Goal: Communication & Community: Answer question/provide support

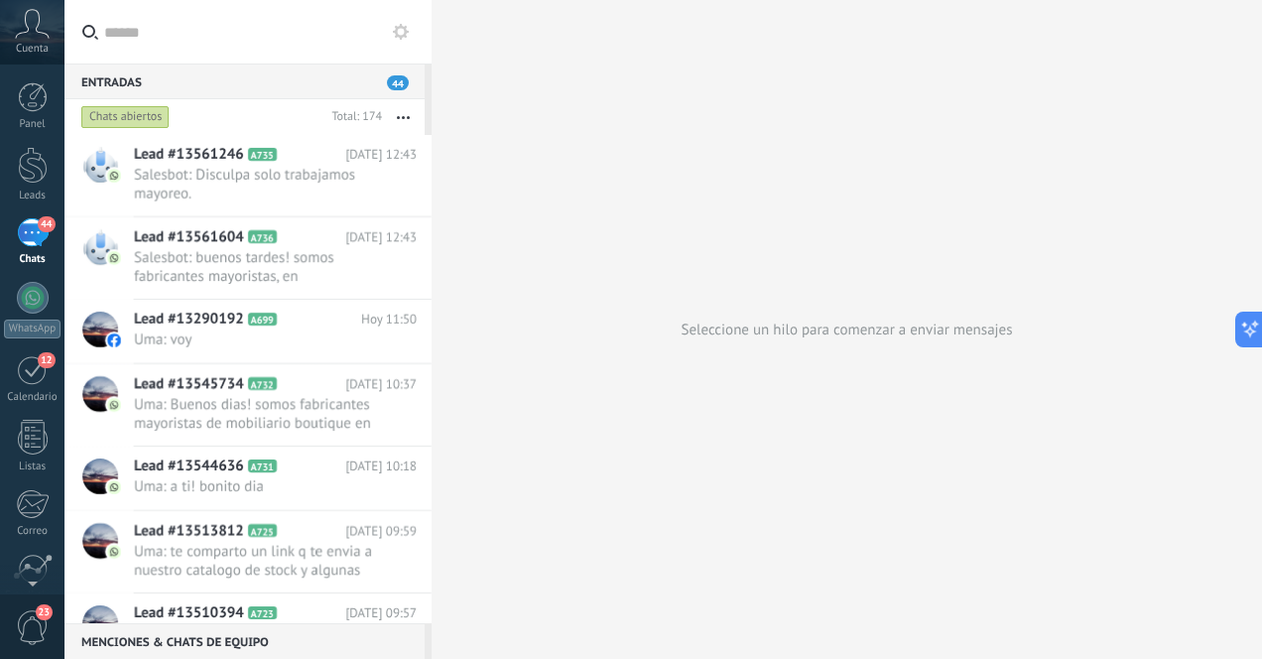
click at [29, 243] on div "44" at bounding box center [33, 232] width 32 height 29
click at [34, 162] on div at bounding box center [33, 165] width 30 height 37
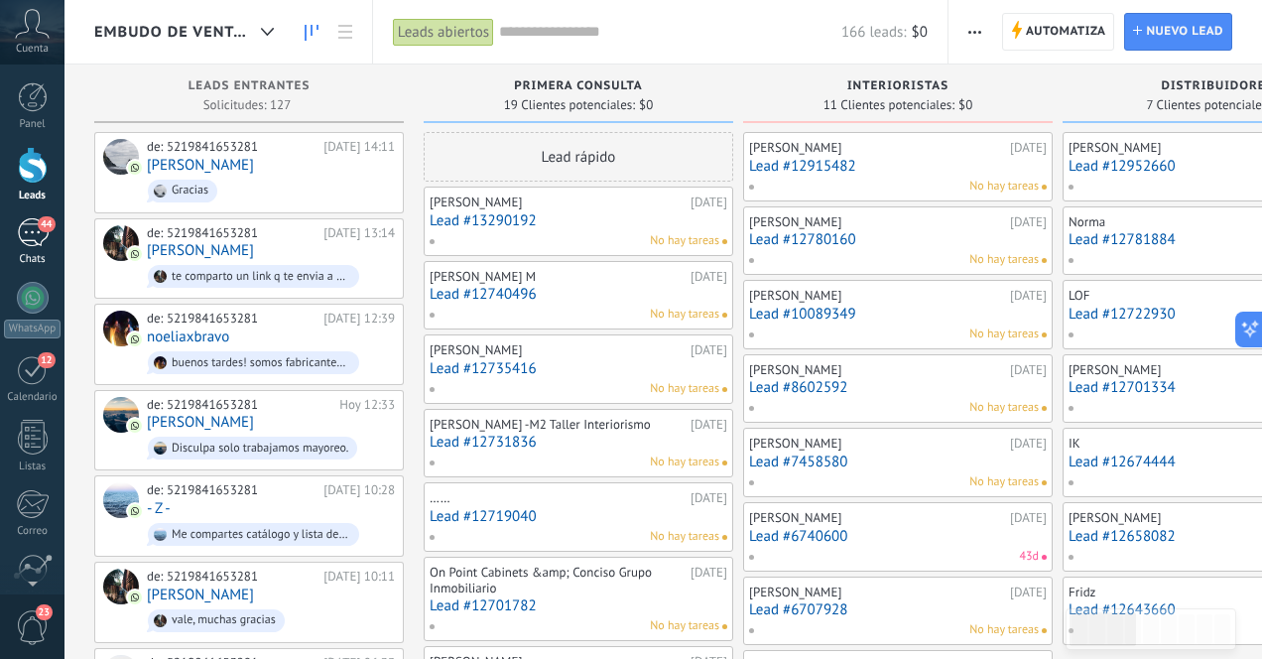
click at [31, 242] on div "44" at bounding box center [33, 232] width 32 height 29
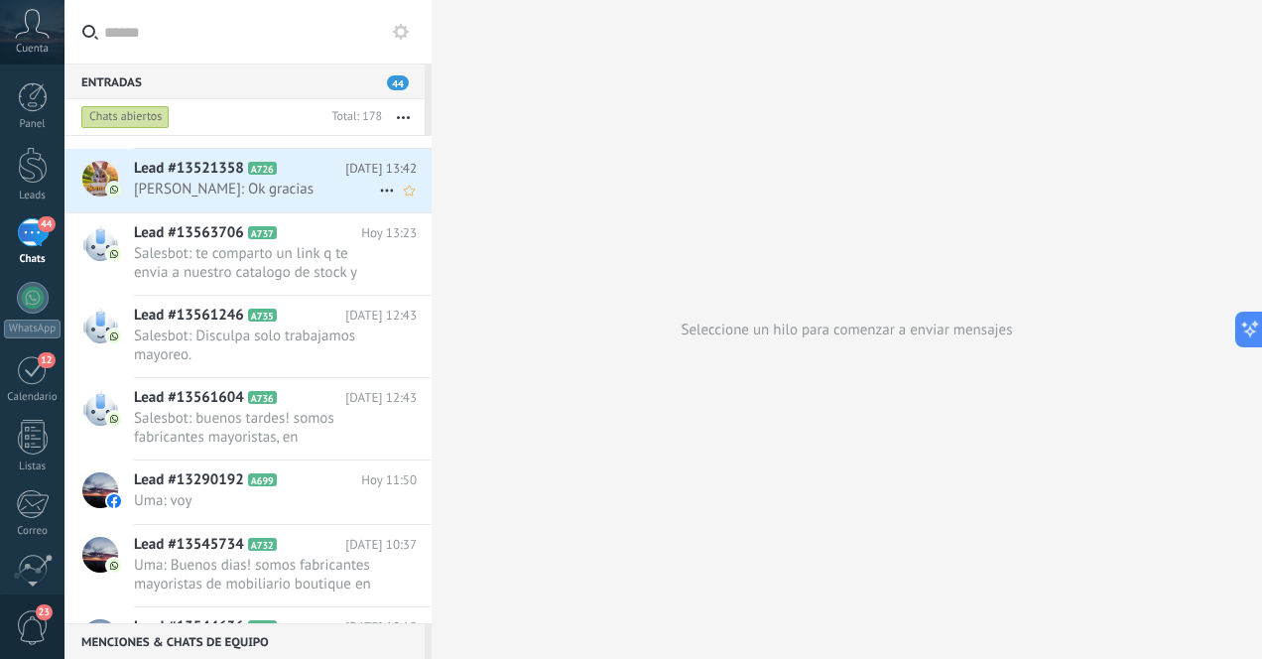
scroll to position [204, 0]
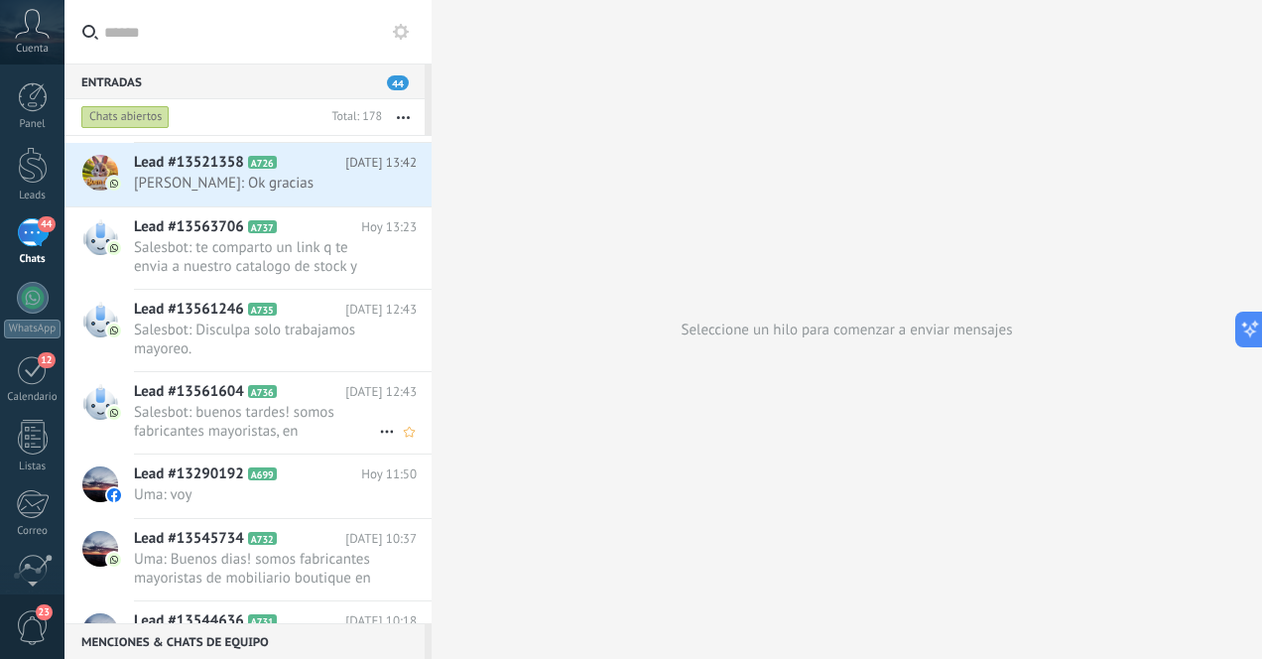
click at [307, 422] on span "Salesbot: buenos tardes! somos fabricantes mayoristas, en [GEOGRAPHIC_DATA] de …" at bounding box center [256, 422] width 245 height 38
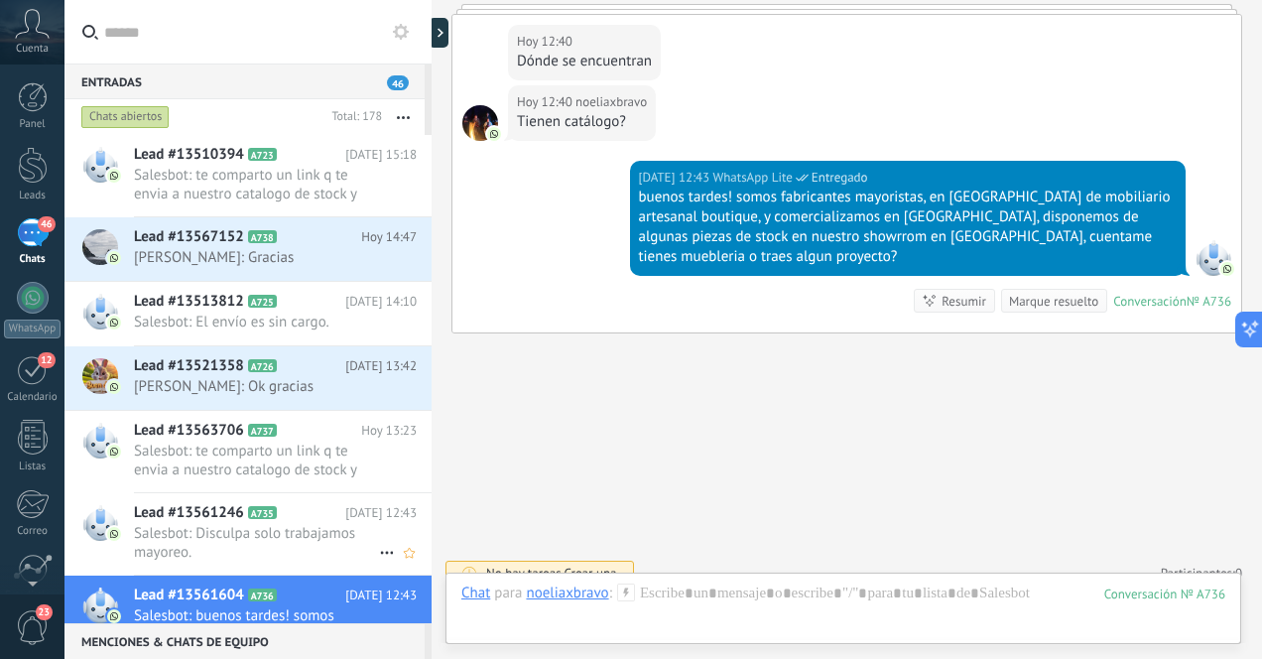
click at [313, 534] on span "Salesbot: Disculpa solo trabajamos mayoreo." at bounding box center [256, 543] width 245 height 38
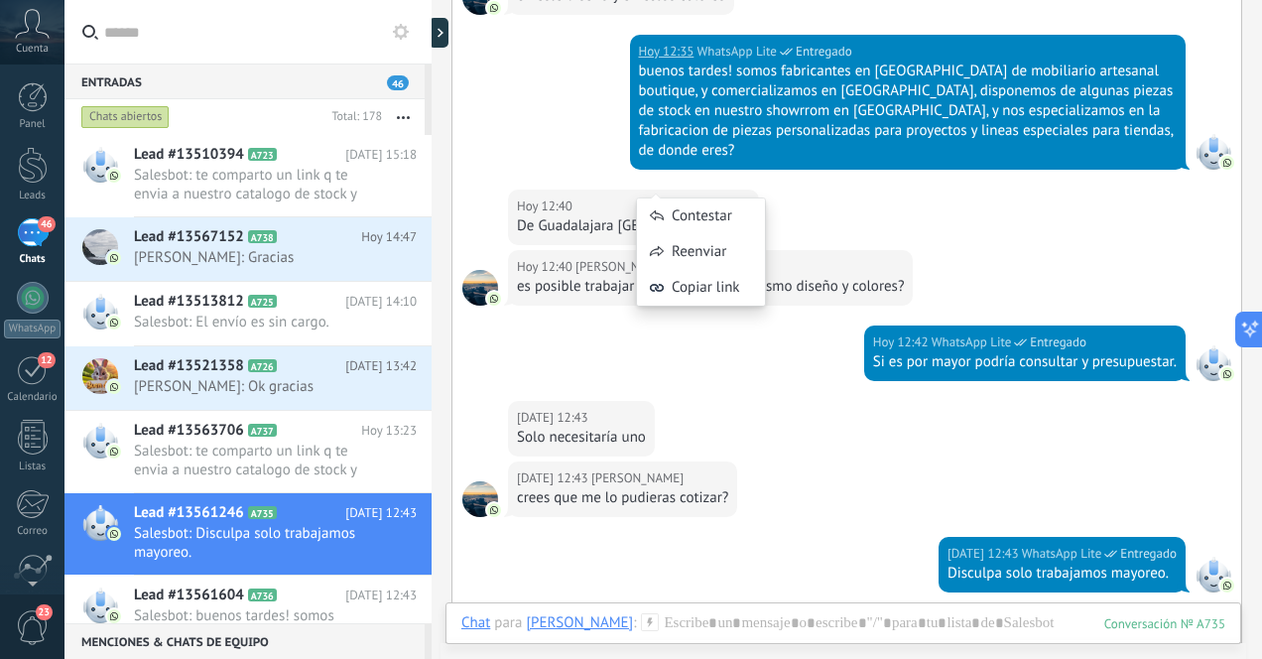
scroll to position [787, 0]
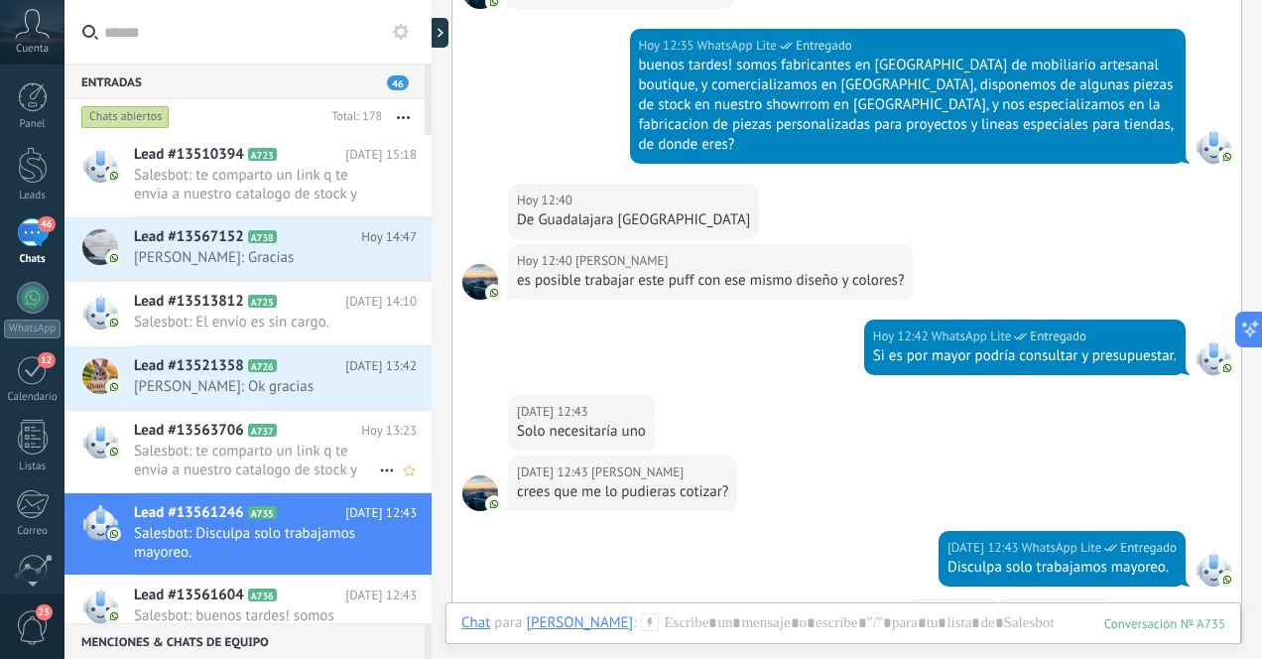
click at [267, 458] on span "Salesbot: te comparto un link q te envia a nuestro catalogo de stock y algunas …" at bounding box center [256, 461] width 245 height 38
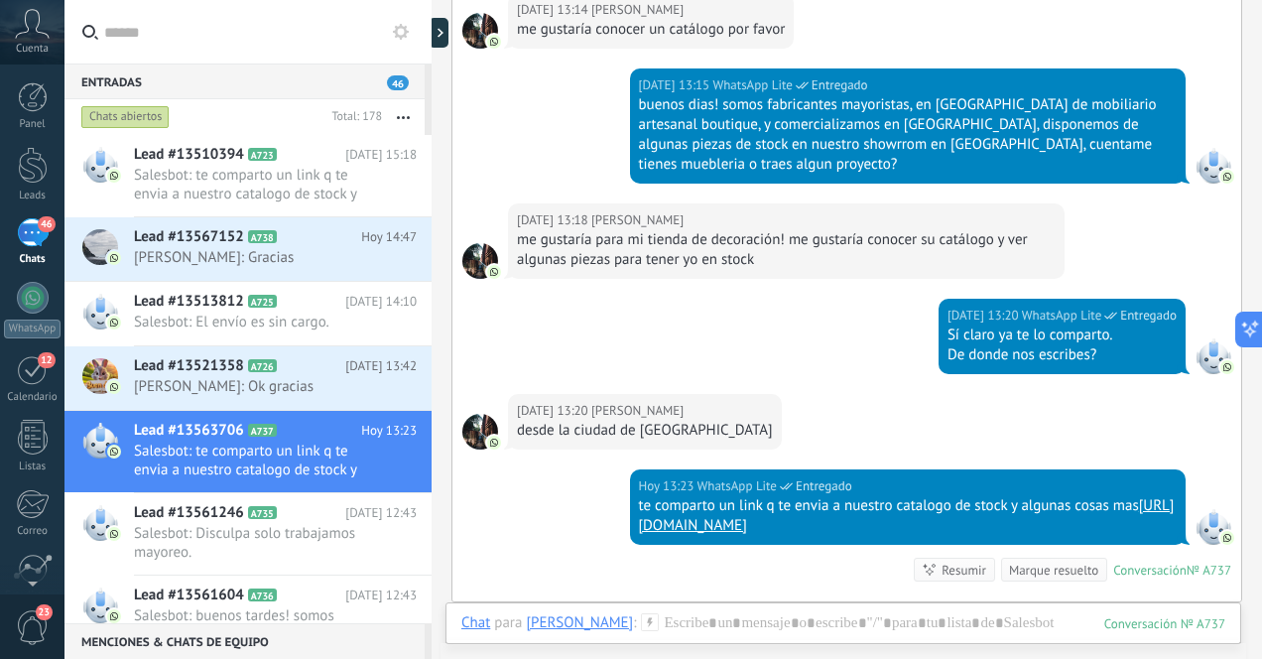
scroll to position [511, 0]
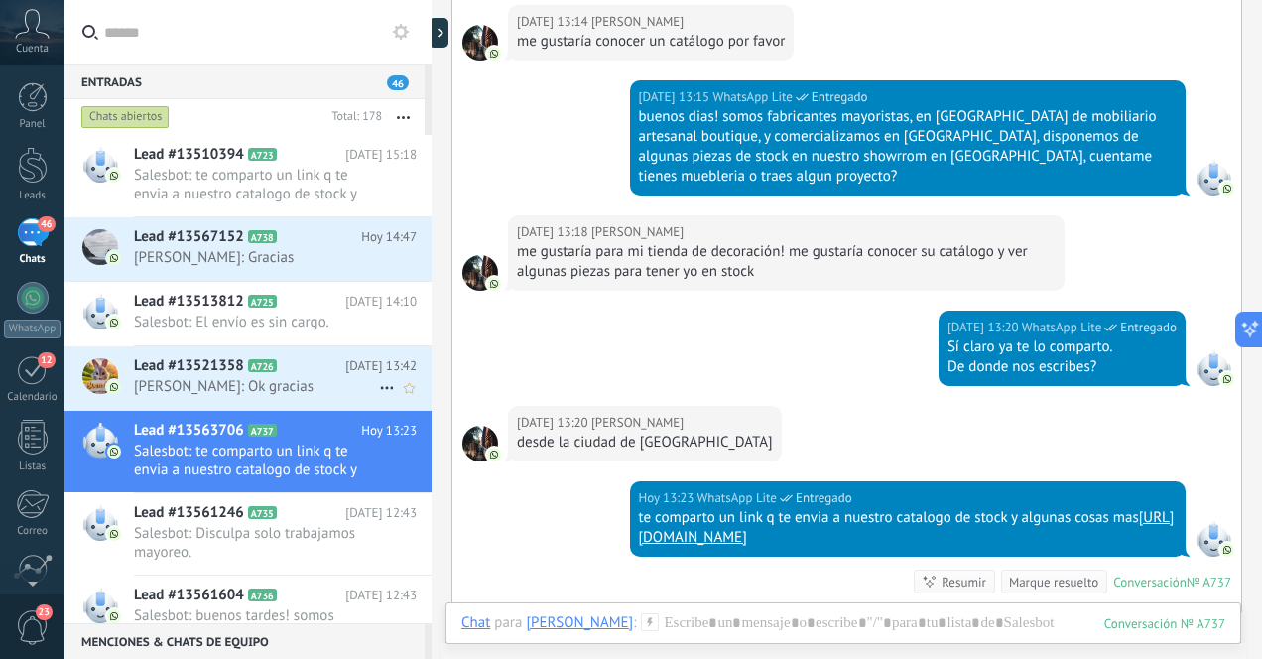
click at [314, 386] on span "[PERSON_NAME]: Ok gracias" at bounding box center [256, 386] width 245 height 19
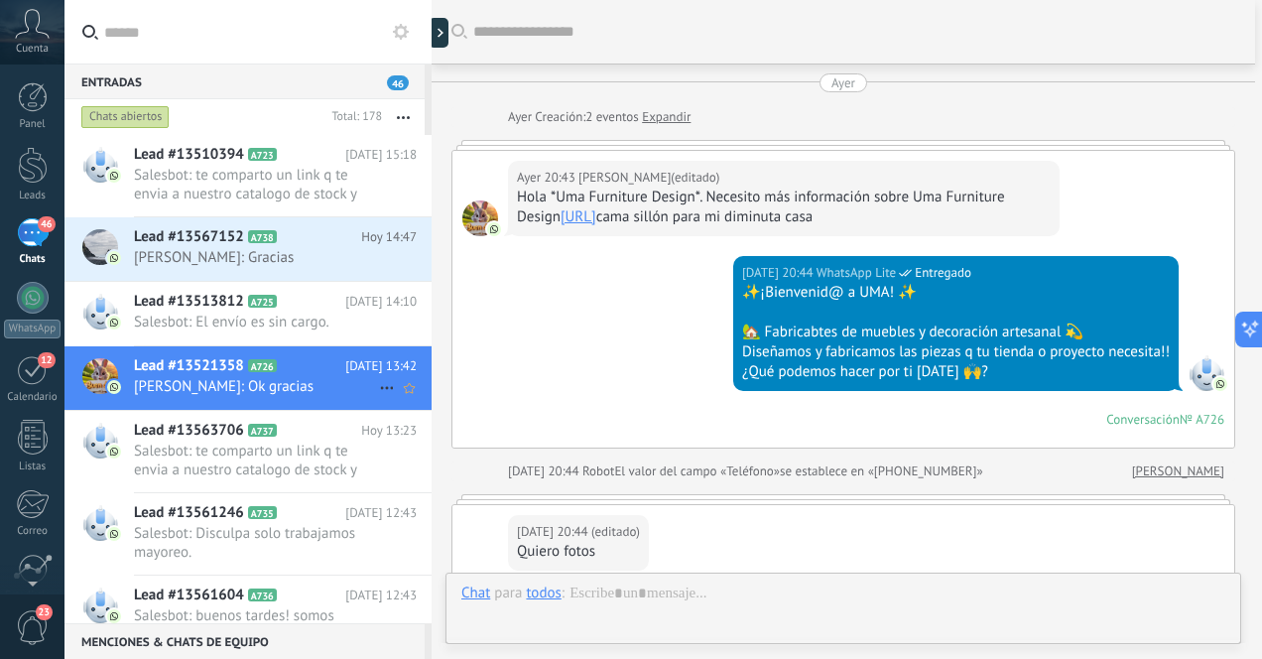
scroll to position [589, 0]
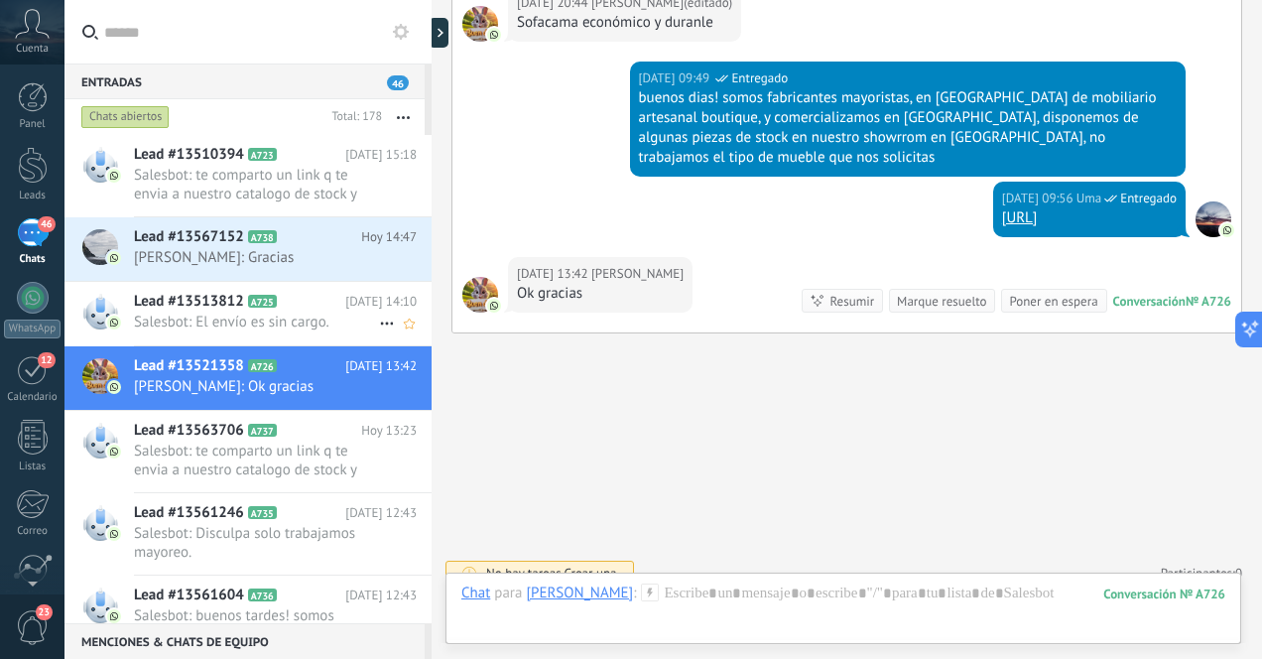
click at [306, 326] on span "Salesbot: El envío es sin cargo." at bounding box center [256, 322] width 245 height 19
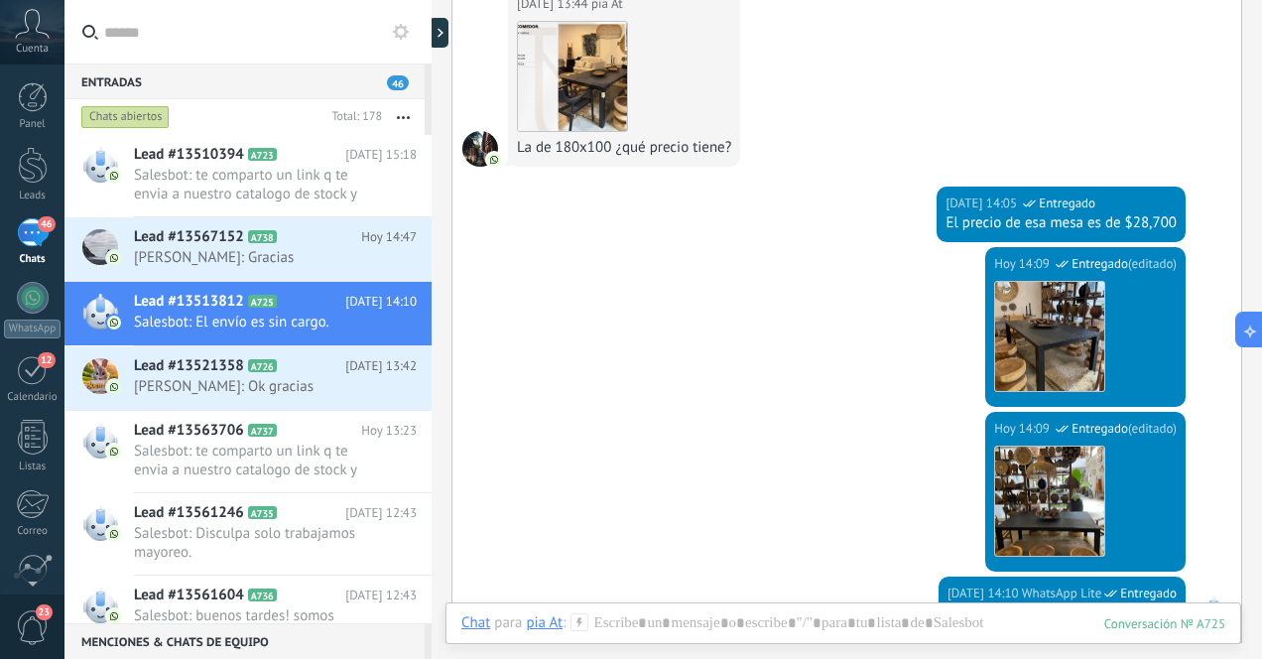
scroll to position [963, 0]
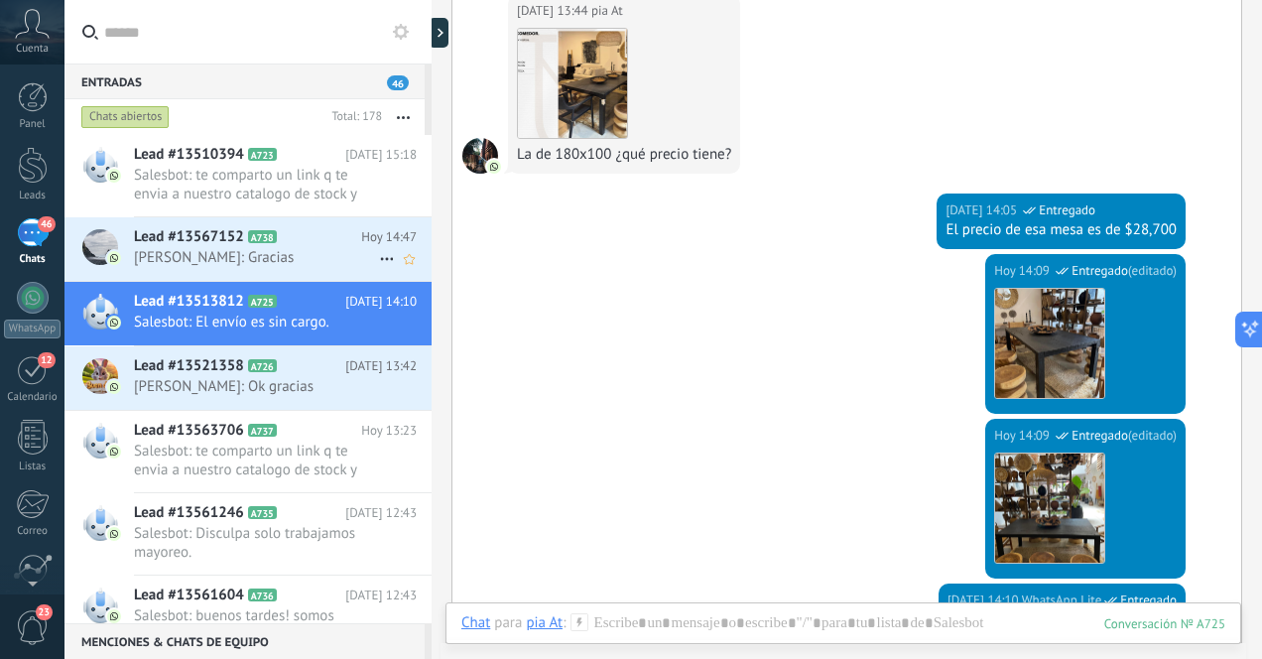
click at [309, 258] on span "[PERSON_NAME]: Gracias" at bounding box center [256, 257] width 245 height 19
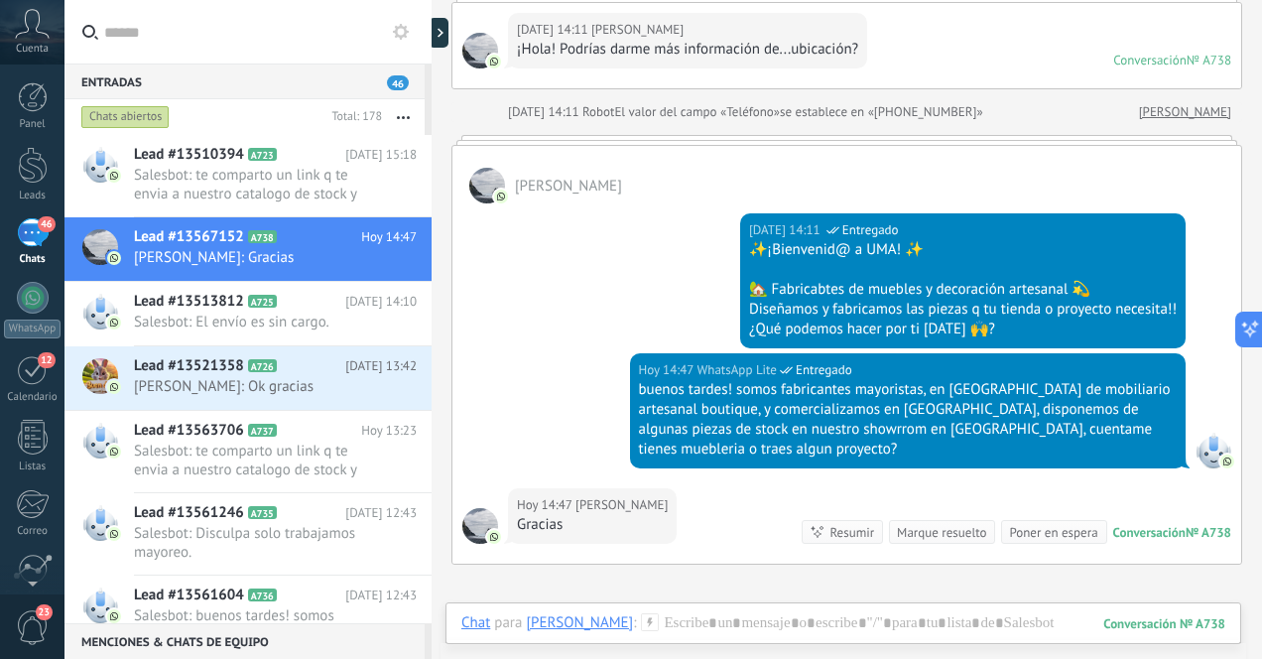
scroll to position [149, 0]
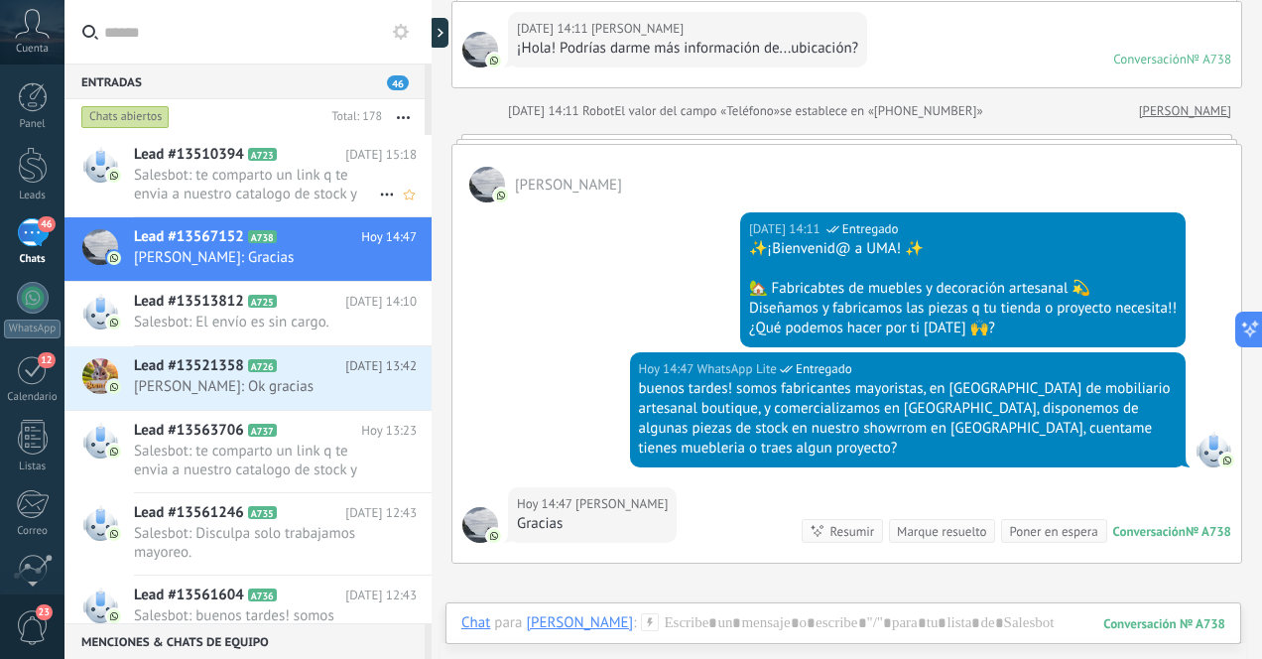
click at [306, 190] on span "Salesbot: te comparto un link q te envia a nuestro catalogo de stock y algunas …" at bounding box center [256, 185] width 245 height 38
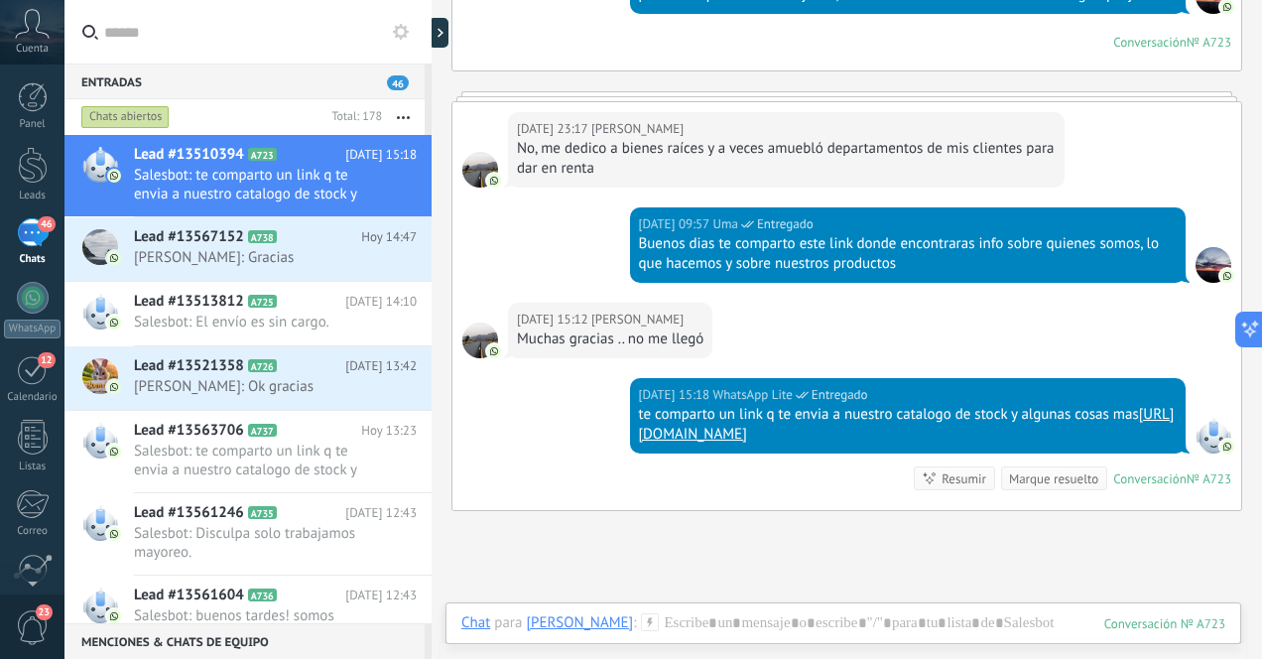
scroll to position [653, 0]
